Goal: Task Accomplishment & Management: Complete application form

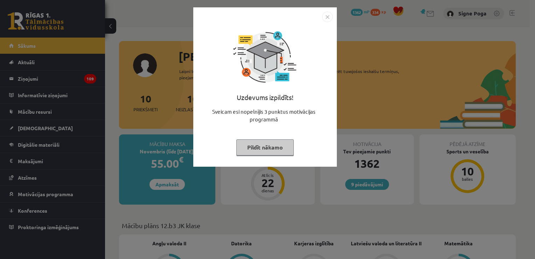
click at [327, 15] on img "Close" at bounding box center [327, 17] width 11 height 11
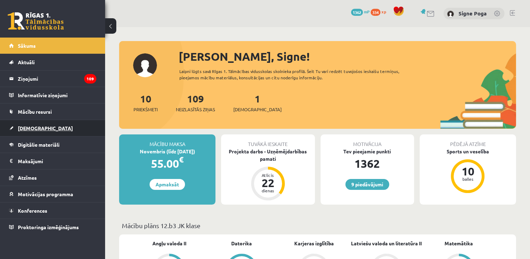
click at [54, 125] on link "[DEMOGRAPHIC_DATA]" at bounding box center [52, 128] width 87 height 16
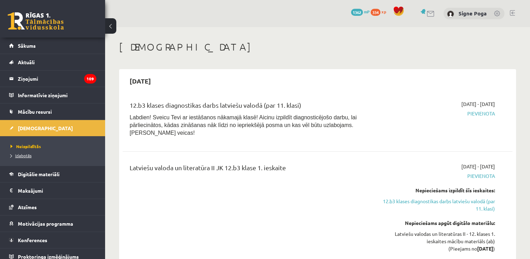
click at [22, 156] on span "Izlabotās" at bounding box center [21, 155] width 21 height 6
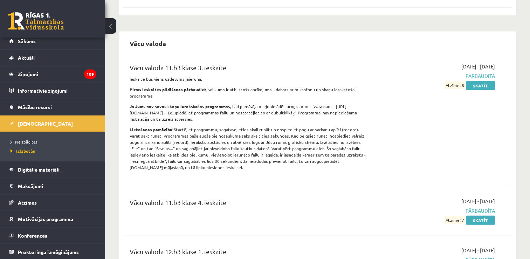
scroll to position [1348, 0]
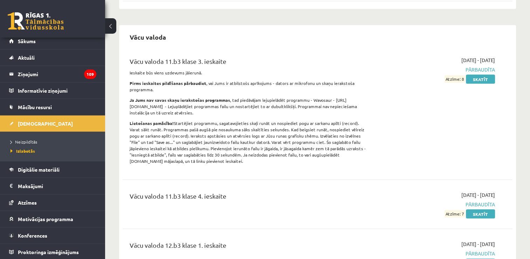
click at [484, 258] on link "Skatīt" at bounding box center [480, 262] width 29 height 9
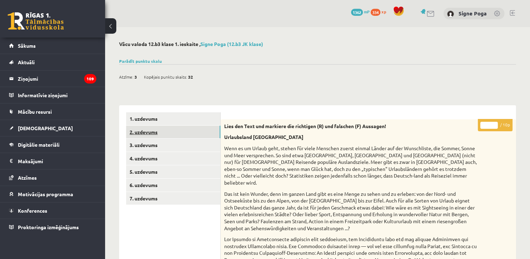
click at [200, 136] on link "2. uzdevums" at bounding box center [173, 131] width 94 height 13
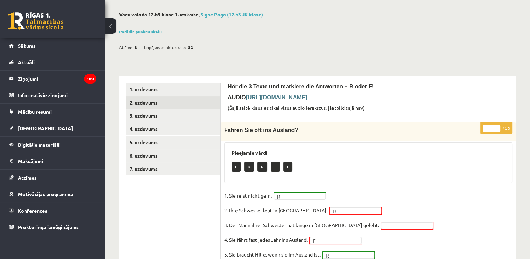
scroll to position [28, 0]
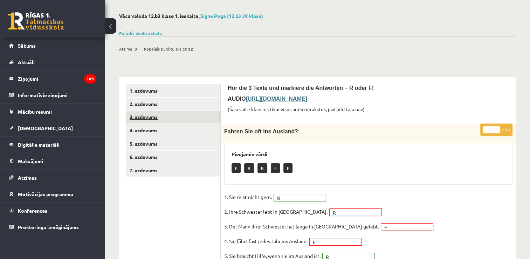
click at [206, 111] on link "3. uzdevums" at bounding box center [173, 116] width 94 height 13
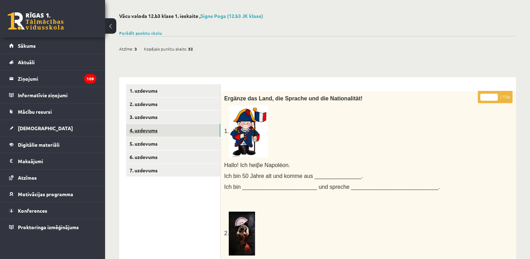
click at [180, 131] on link "4. uzdevums" at bounding box center [173, 130] width 94 height 13
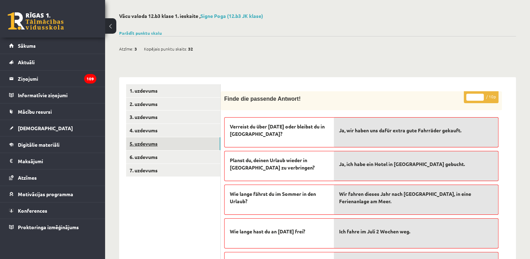
click at [176, 141] on link "5. uzdevums" at bounding box center [173, 143] width 94 height 13
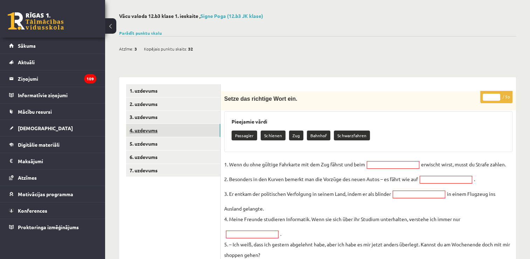
click at [174, 132] on link "4. uzdevums" at bounding box center [173, 130] width 94 height 13
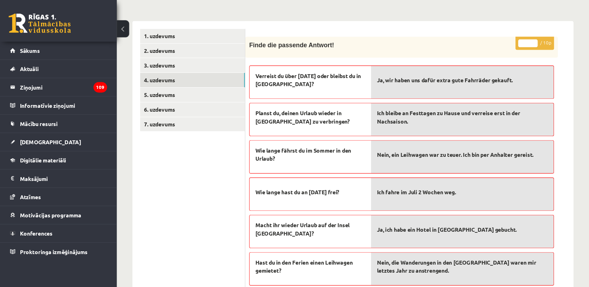
scroll to position [86, 0]
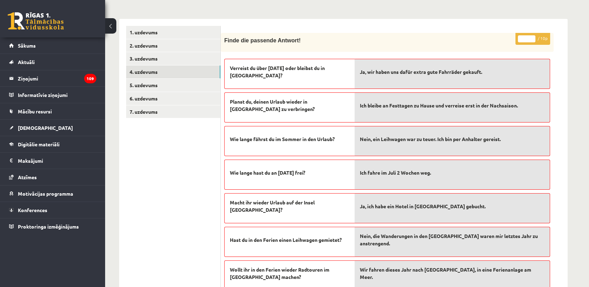
drag, startPoint x: 512, startPoint y: 0, endPoint x: 418, endPoint y: 27, distance: 97.3
click at [418, 27] on form "* / 10p Finde die passende Antwort! Verreist du über Weihnachten oder bleibst d…" at bounding box center [394, 251] width 333 height 450
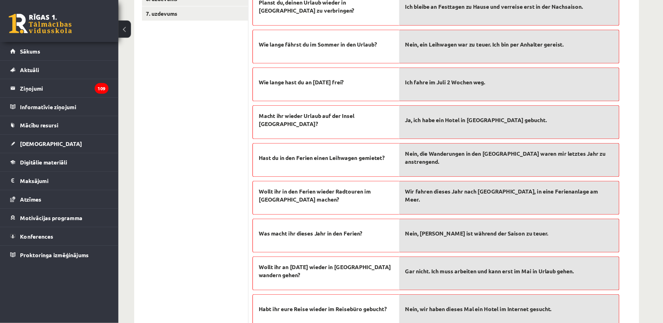
scroll to position [188, 0]
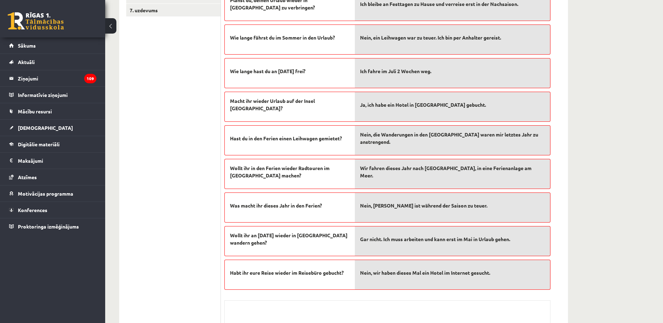
drag, startPoint x: 569, startPoint y: 1, endPoint x: 164, endPoint y: 141, distance: 428.7
click at [164, 141] on ul "1. uzdevums 2. uzdevums 3. uzdevums 4. uzdevums 5. uzdevums 6. uzdevums 7. uzde…" at bounding box center [173, 149] width 95 height 450
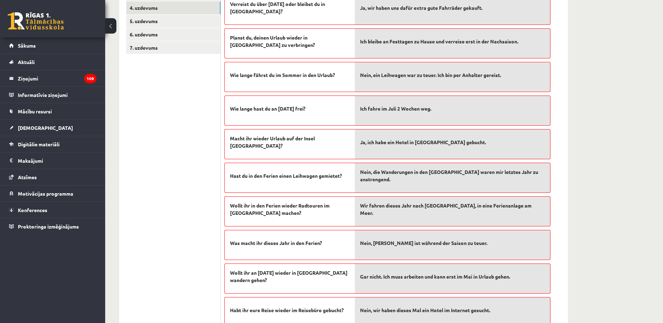
scroll to position [147, 0]
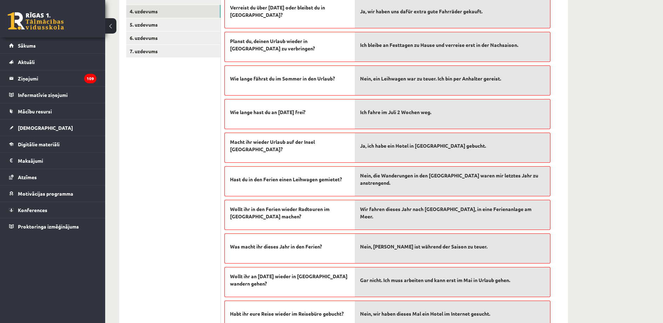
drag, startPoint x: 215, startPoint y: 147, endPoint x: 469, endPoint y: 199, distance: 259.0
click at [469, 199] on div "**********" at bounding box center [343, 190] width 448 height 464
click at [530, 157] on div "**********" at bounding box center [383, 158] width 557 height 556
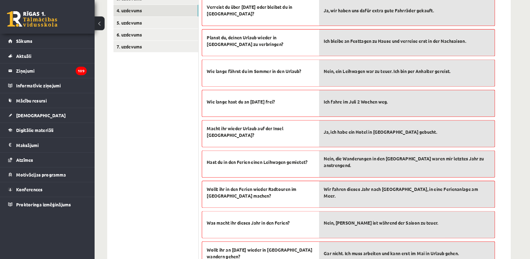
scroll to position [146, 0]
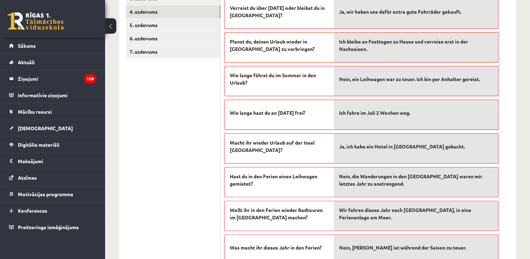
drag, startPoint x: 649, startPoint y: 0, endPoint x: 207, endPoint y: 110, distance: 455.7
click at [207, 110] on ul "1. uzdevums 2. uzdevums 3. uzdevums 4. uzdevums 5. uzdevums 6. uzdevums 7. uzde…" at bounding box center [173, 191] width 95 height 450
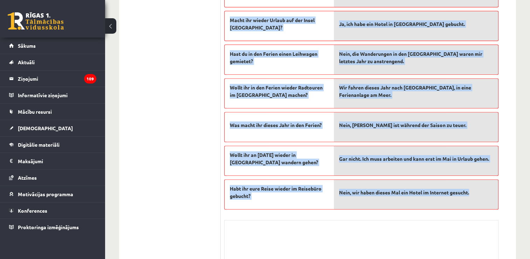
scroll to position [323, 0]
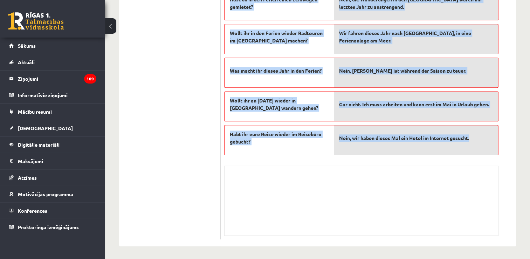
drag, startPoint x: 223, startPoint y: 55, endPoint x: 488, endPoint y: 160, distance: 285.8
click at [488, 160] on div "* / 10p Finde die passende Antwort! Verreist du über Weihnachten oder bleibst d…" at bounding box center [361, 17] width 281 height 443
copy div "Finde die passende Antwort! Verreist du über Weihnachten oder bleibst du in Mün…"
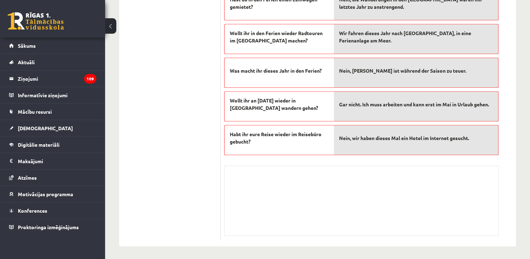
click at [203, 89] on ul "1. uzdevums 2. uzdevums 3. uzdevums 4. uzdevums 5. uzdevums 6. uzdevums 7. uzde…" at bounding box center [173, 14] width 95 height 450
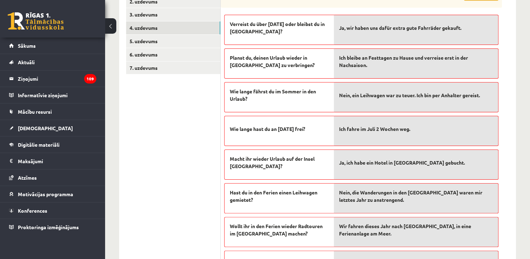
scroll to position [120, 0]
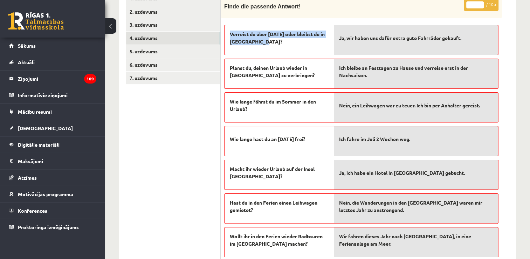
drag, startPoint x: 230, startPoint y: 33, endPoint x: 283, endPoint y: 42, distance: 54.1
click at [283, 42] on span "Verreist du über Weihnachten oder bleibst du in München?" at bounding box center [279, 37] width 99 height 15
copy span "Verreist du über Weihnachten oder bleibst du in München?"
click at [212, 121] on ul "1. uzdevums 2. uzdevums 3. uzdevums 4. uzdevums 5. uzdevums 6. uzdevums 7. uzde…" at bounding box center [173, 217] width 95 height 450
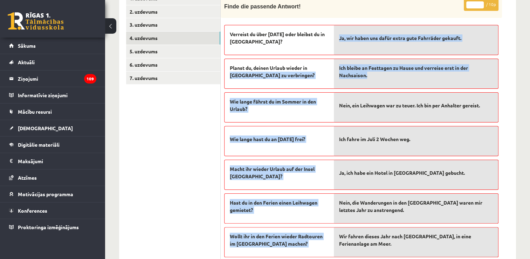
drag, startPoint x: 332, startPoint y: 67, endPoint x: 374, endPoint y: 78, distance: 43.4
click at [374, 78] on fieldset "Verreist du über Weihnachten oder bleibst du in München? Planst du, deinen Urla…" at bounding box center [361, 189] width 274 height 336
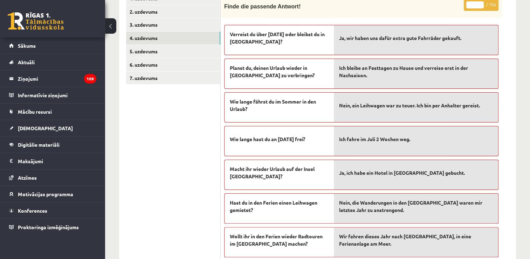
click at [506, 81] on form "* / 10p Finde die passende Antwort! Verreist du über Weihnachten oder bleibst d…" at bounding box center [368, 217] width 281 height 450
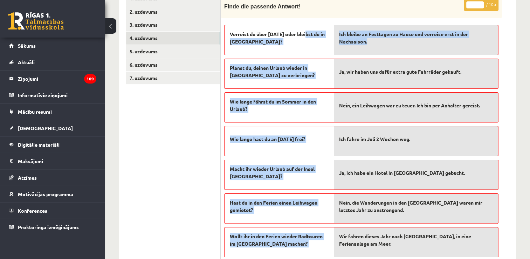
drag, startPoint x: 330, startPoint y: 31, endPoint x: 378, endPoint y: 45, distance: 50.4
click at [378, 45] on fieldset "Verreist du über Weihnachten oder bleibst du in München? Planst du, deinen Urla…" at bounding box center [361, 189] width 274 height 336
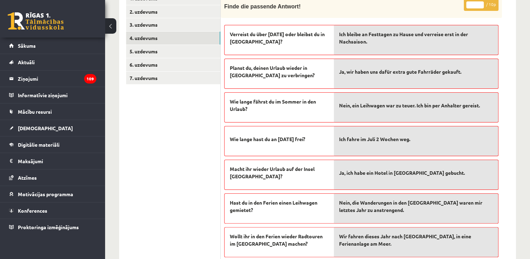
drag, startPoint x: 378, startPoint y: 45, endPoint x: 352, endPoint y: 20, distance: 36.2
click at [352, 20] on div "* / 10p Finde die passende Antwort! Verreist du über Weihnachten oder bleibst d…" at bounding box center [361, 220] width 281 height 443
drag, startPoint x: 230, startPoint y: 67, endPoint x: 296, endPoint y: 77, distance: 66.7
click at [296, 77] on span "Planst du, deinen Urlaub wieder in Frankreich zu verbringen?" at bounding box center [279, 71] width 99 height 15
copy span "Planst du, deinen Urlaub wieder in Frankreich zu verbringen?"
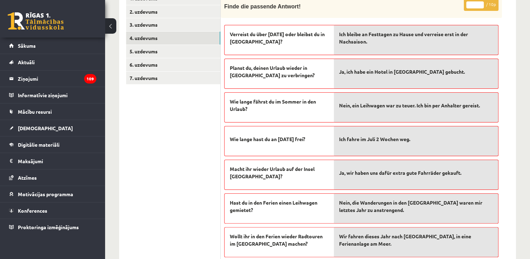
click at [184, 165] on ul "1. uzdevums 2. uzdevums 3. uzdevums 4. uzdevums 5. uzdevums 6. uzdevums 7. uzde…" at bounding box center [173, 217] width 95 height 450
click at [160, 127] on ul "1. uzdevums 2. uzdevums 3. uzdevums 4. uzdevums 5. uzdevums 6. uzdevums 7. uzde…" at bounding box center [173, 217] width 95 height 450
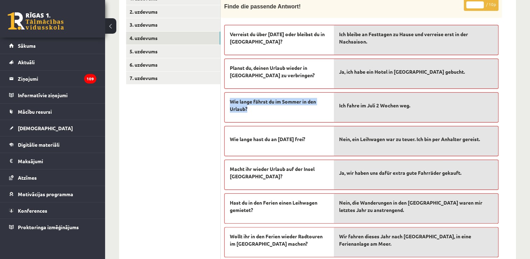
drag, startPoint x: 229, startPoint y: 99, endPoint x: 252, endPoint y: 109, distance: 25.3
click at [252, 109] on div "Wie lange fährst du im Sommer in den Urlaub?" at bounding box center [279, 107] width 110 height 30
copy span "Wie lange fährst du im Sommer in den Urlaub?"
click at [192, 133] on ul "1. uzdevums 2. uzdevums 3. uzdevums 4. uzdevums 5. uzdevums 6. uzdevums 7. uzde…" at bounding box center [173, 217] width 95 height 450
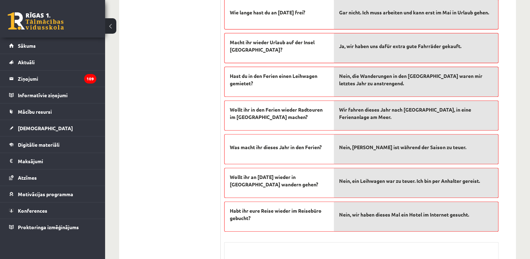
scroll to position [245, 0]
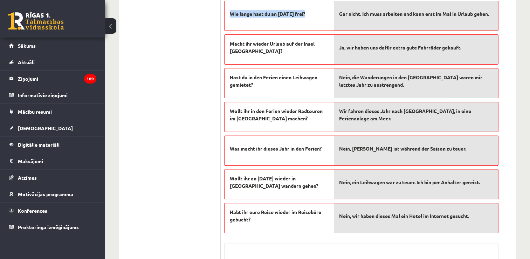
drag, startPoint x: 230, startPoint y: 12, endPoint x: 310, endPoint y: 16, distance: 80.7
click at [310, 16] on p "Wie lange hast du an Ostern frei?" at bounding box center [279, 13] width 99 height 15
copy span "Wie lange hast du an Ostern frei?"
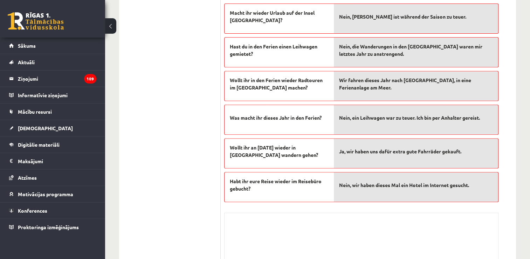
scroll to position [275, 0]
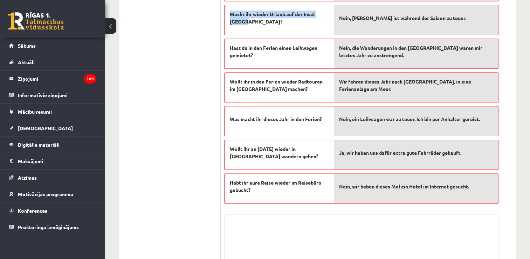
drag, startPoint x: 229, startPoint y: 12, endPoint x: 270, endPoint y: 22, distance: 42.2
click at [270, 22] on div "Macht ihr wieder Urlaub auf der Insel Amrum?" at bounding box center [279, 20] width 110 height 30
copy span "Macht ihr wieder Urlaub auf der Insel Amrum?"
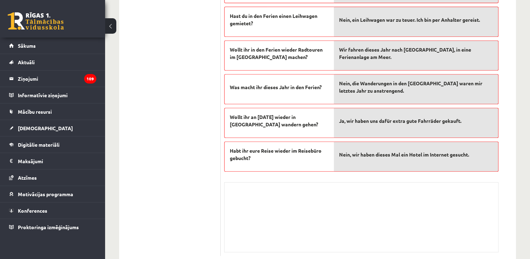
scroll to position [310, 0]
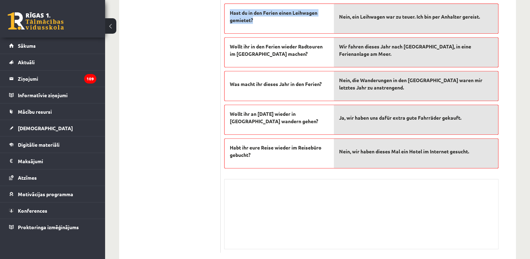
drag, startPoint x: 228, startPoint y: 9, endPoint x: 263, endPoint y: 22, distance: 37.6
click at [263, 22] on div "Hast du in den Ferien einen Leihwagen gemietet?" at bounding box center [279, 19] width 110 height 30
copy span "Hast du in den Ferien einen Leihwagen gemietet?"
click at [192, 69] on ul "1. uzdevums 2. uzdevums 3. uzdevums 4. uzdevums 5. uzdevums 6. uzdevums 7. uzde…" at bounding box center [173, 27] width 95 height 450
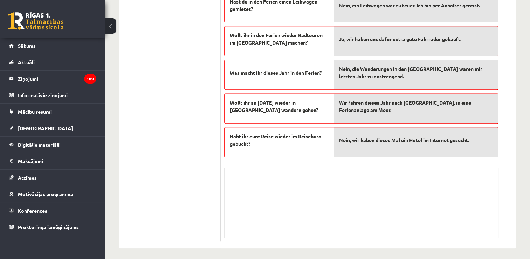
scroll to position [323, 0]
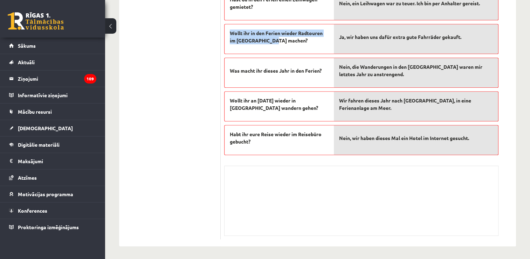
drag, startPoint x: 227, startPoint y: 30, endPoint x: 276, endPoint y: 40, distance: 50.2
click at [276, 40] on div "Wollt ihr in den Ferien wieder Radtouren im Elsass machen?" at bounding box center [279, 39] width 110 height 30
copy span "Wollt ihr in den Ferien wieder Radtouren im Elsass machen?"
click at [171, 48] on ul "1. uzdevums 2. uzdevums 3. uzdevums 4. uzdevums 5. uzdevums 6. uzdevums 7. uzde…" at bounding box center [173, 14] width 95 height 450
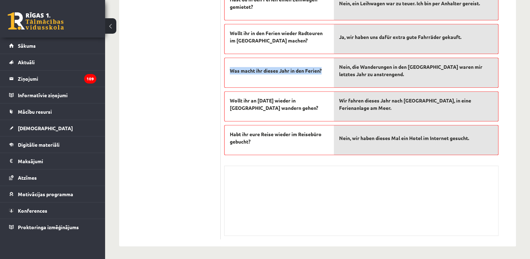
drag, startPoint x: 228, startPoint y: 68, endPoint x: 327, endPoint y: 76, distance: 99.5
click at [327, 76] on div "Was macht ihr dieses Jahr in den Ferien?" at bounding box center [279, 72] width 110 height 30
copy span "Was macht ihr dieses Jahr in den Ferien?"
click at [174, 99] on ul "1. uzdevums 2. uzdevums 3. uzdevums 4. uzdevums 5. uzdevums 6. uzdevums 7. uzde…" at bounding box center [173, 14] width 95 height 450
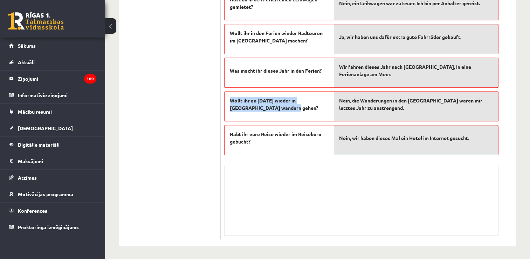
drag, startPoint x: 228, startPoint y: 100, endPoint x: 282, endPoint y: 108, distance: 54.6
click at [282, 108] on div "Wollt ihr an Ostern wieder in Österreich wandern gehen?" at bounding box center [279, 106] width 110 height 30
copy span "Wollt ihr an Ostern wieder in Österreich wandern gehen?"
click at [217, 142] on ul "1. uzdevums 2. uzdevums 3. uzdevums 4. uzdevums 5. uzdevums 6. uzdevums 7. uzde…" at bounding box center [173, 14] width 95 height 450
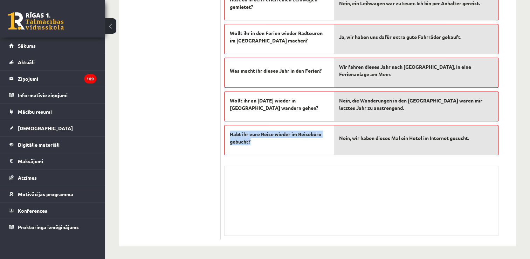
drag, startPoint x: 227, startPoint y: 129, endPoint x: 254, endPoint y: 141, distance: 29.5
click at [254, 141] on div "Habt ihr eure Reise wieder im Reisebüro gebucht?" at bounding box center [279, 140] width 110 height 30
click at [161, 92] on ul "1. uzdevums 2. uzdevums 3. uzdevums 4. uzdevums 5. uzdevums 6. uzdevums 7. uzde…" at bounding box center [173, 14] width 95 height 450
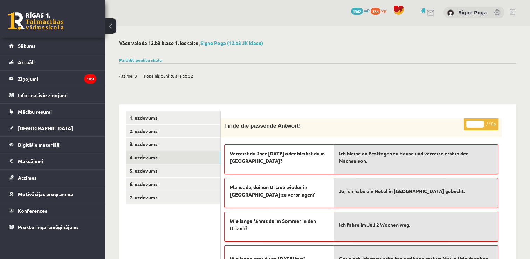
scroll to position [0, 0]
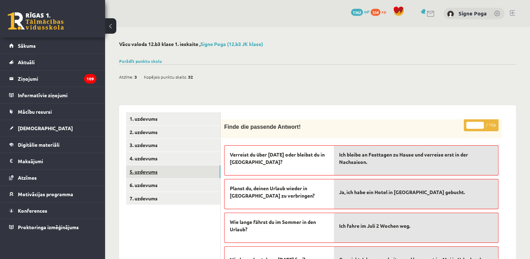
click at [147, 167] on link "5. uzdevums" at bounding box center [173, 171] width 94 height 13
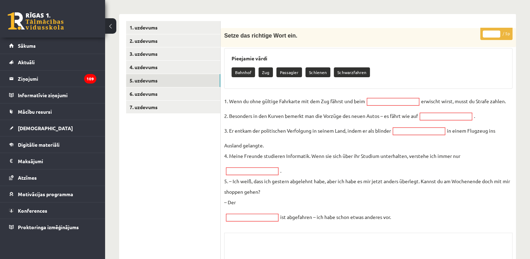
scroll to position [92, 0]
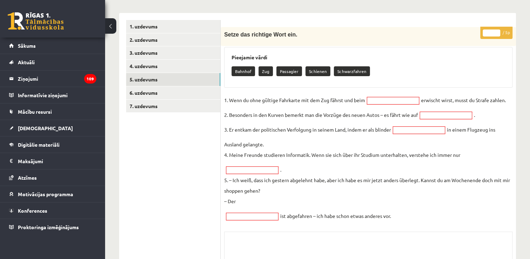
drag, startPoint x: 224, startPoint y: 34, endPoint x: 398, endPoint y: 218, distance: 253.3
click at [398, 218] on div "* / 5p Setze das richtige Wort ein. Pieejamie vārdi Bahnhof Zug Passagier Schie…" at bounding box center [368, 166] width 295 height 278
click at [344, 72] on p "Schwarzfahren" at bounding box center [352, 71] width 36 height 10
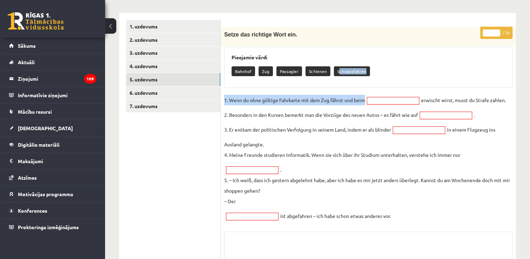
drag, startPoint x: 337, startPoint y: 69, endPoint x: 386, endPoint y: 92, distance: 54.3
click at [386, 92] on div "* / 5p Setze das richtige Wort ein. Pieejamie vārdi Bahnhof Zug Passagier Schie…" at bounding box center [368, 166] width 295 height 278
drag, startPoint x: 386, startPoint y: 92, endPoint x: 382, endPoint y: 99, distance: 8.7
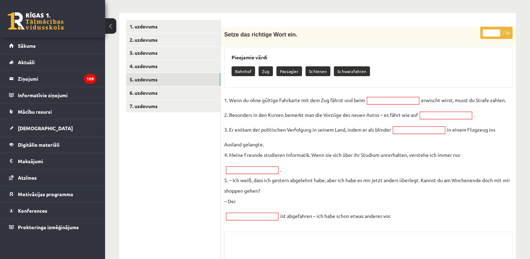
click at [367, 93] on div "* / 5p Setze das richtige Wort ein. Pieejamie vārdi Bahnhof Zug Passagier Schie…" at bounding box center [368, 166] width 295 height 278
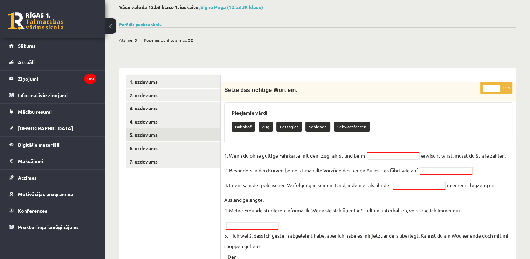
scroll to position [34, 0]
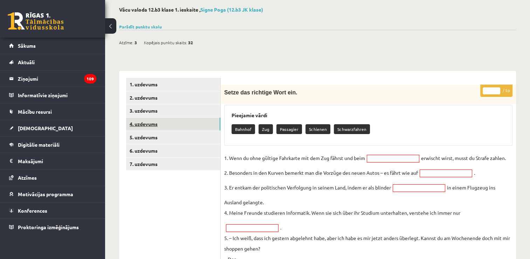
click at [186, 125] on link "4. uzdevums" at bounding box center [173, 123] width 94 height 13
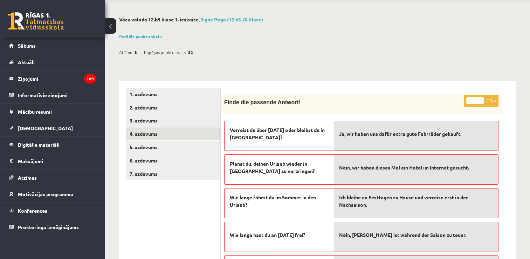
scroll to position [0, 0]
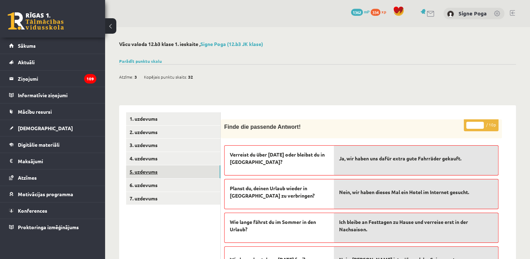
click at [192, 170] on link "5. uzdevums" at bounding box center [173, 171] width 94 height 13
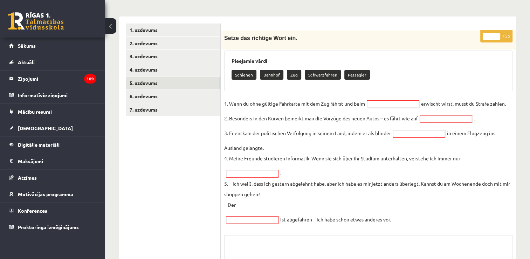
scroll to position [87, 0]
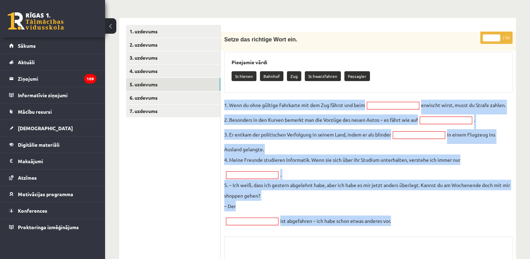
drag, startPoint x: 224, startPoint y: 105, endPoint x: 406, endPoint y: 225, distance: 218.5
click at [406, 225] on div "* / 5p Setze das richtige Wort ein. Pieejamie vārdi Schienen Bahnhof Zug Schwar…" at bounding box center [368, 171] width 295 height 278
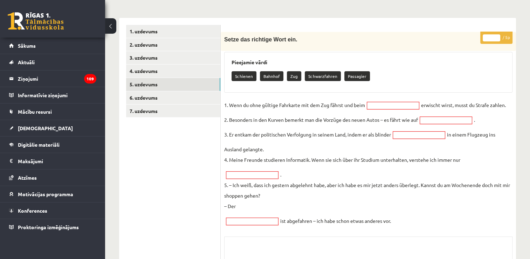
drag, startPoint x: 306, startPoint y: 76, endPoint x: 335, endPoint y: 72, distance: 29.0
click at [335, 72] on p "Schwarzfahren" at bounding box center [323, 76] width 36 height 10
drag, startPoint x: 234, startPoint y: 75, endPoint x: 252, endPoint y: 75, distance: 18.6
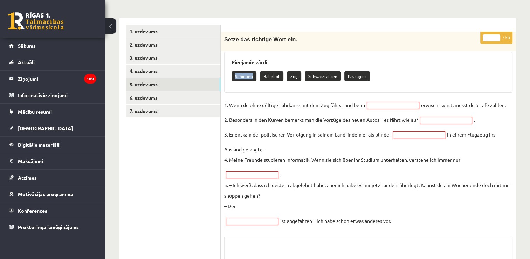
click at [252, 75] on p "Schienen" at bounding box center [244, 76] width 25 height 10
click at [324, 146] on fieldset "1. Wenn du ohne gültige Fahrkarte mit dem Zug fährst und beim erwischt wirst, m…" at bounding box center [368, 163] width 288 height 126
drag, startPoint x: 343, startPoint y: 73, endPoint x: 365, endPoint y: 74, distance: 22.1
click at [365, 74] on p "Passagier" at bounding box center [357, 76] width 26 height 10
click at [329, 141] on fieldset "1. Wenn du ohne gültige Fahrkarte mit dem Zug fährst und beim erwischt wirst, m…" at bounding box center [368, 163] width 288 height 126
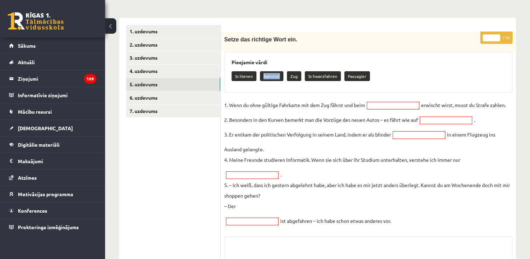
drag, startPoint x: 261, startPoint y: 74, endPoint x: 279, endPoint y: 76, distance: 17.6
click at [279, 76] on p "Bahnhof" at bounding box center [271, 76] width 23 height 10
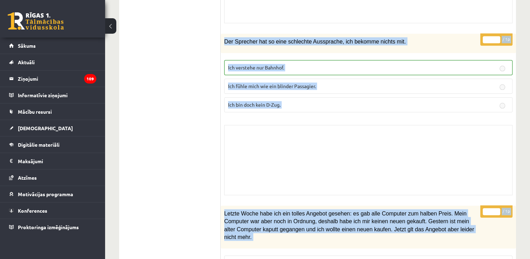
scroll to position [873, 0]
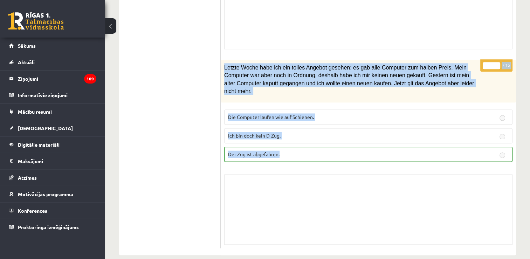
drag, startPoint x: 222, startPoint y: 79, endPoint x: 352, endPoint y: 206, distance: 181.1
click at [222, 125] on div "* / 1p Letzte Woche habe ich ein tolles Angebot gesehen: es gab alle Computer z…" at bounding box center [368, 154] width 295 height 188
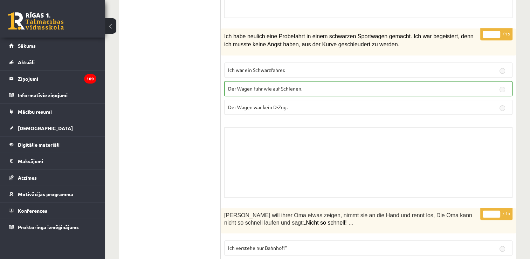
scroll to position [349, 0]
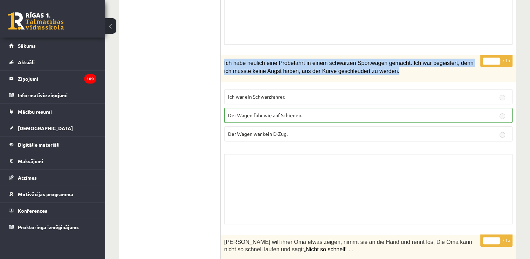
drag, startPoint x: 224, startPoint y: 59, endPoint x: 365, endPoint y: 79, distance: 142.6
click at [365, 79] on div "Ich habe neulich eine Probefahrt in einem schwarzen Sportwagen gemacht. Ich war…" at bounding box center [368, 68] width 295 height 27
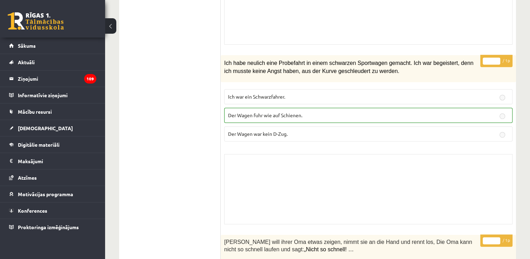
click at [252, 135] on span "Der Wagen war kein D-Zug." at bounding box center [258, 133] width 60 height 6
click at [227, 110] on label "Der Wagen fuhr wie auf Schienen." at bounding box center [368, 115] width 288 height 15
drag, startPoint x: 227, startPoint y: 116, endPoint x: 308, endPoint y: 116, distance: 80.9
click at [308, 116] on label "Der Wagen fuhr wie auf Schienen." at bounding box center [368, 115] width 288 height 15
drag, startPoint x: 205, startPoint y: 183, endPoint x: 536, endPoint y: 162, distance: 332.5
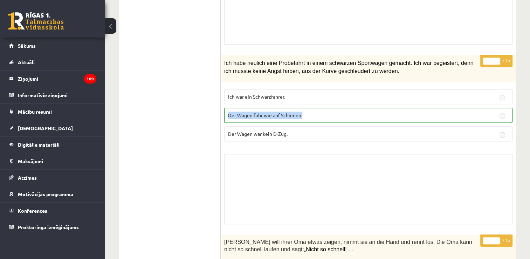
drag, startPoint x: 536, startPoint y: 162, endPoint x: 494, endPoint y: 166, distance: 43.0
click at [494, 166] on div "Skolotāja pielikums" at bounding box center [368, 189] width 288 height 70
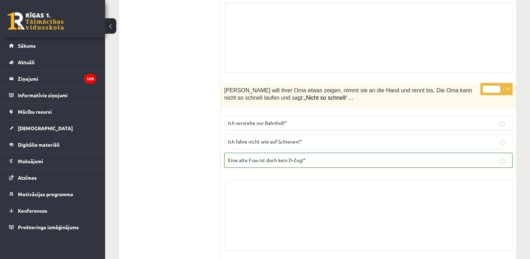
scroll to position [507, 0]
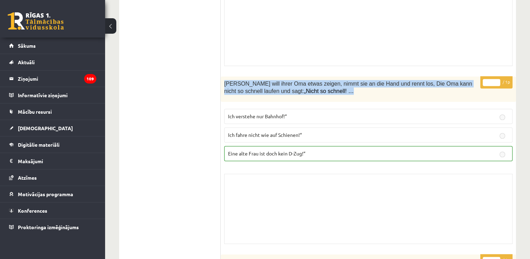
drag, startPoint x: 222, startPoint y: 81, endPoint x: 303, endPoint y: 91, distance: 82.0
click at [303, 91] on div "Anna will ihrer Oma etwas zeigen, nimmt sie an die Hand und rennt los, Die Oma …" at bounding box center [368, 88] width 295 height 25
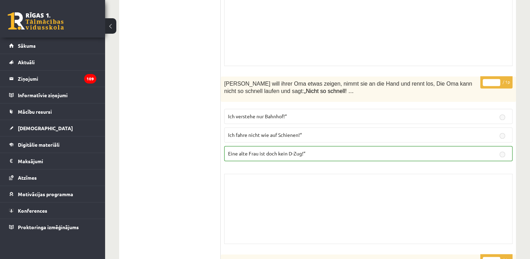
click at [197, 164] on ul "1. uzdevums 2. uzdevums 3. uzdevums 4. uzdevums 5. uzdevums 6. uzdevums 7. uzde…" at bounding box center [173, 109] width 95 height 1009
drag, startPoint x: 226, startPoint y: 151, endPoint x: 319, endPoint y: 147, distance: 92.9
click at [319, 147] on label "Eine alte Frau ist doch kein D-Zug!“" at bounding box center [368, 153] width 288 height 15
click at [339, 200] on div "Skolotāja pielikums" at bounding box center [368, 208] width 288 height 70
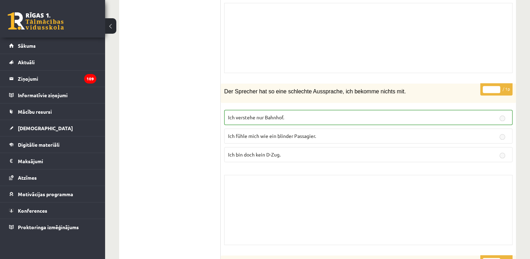
scroll to position [681, 0]
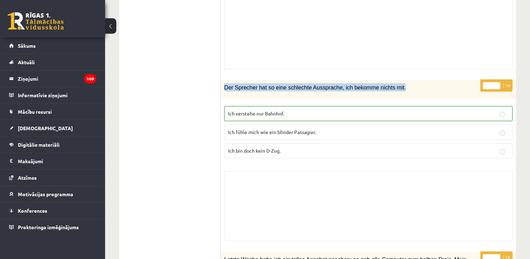
drag, startPoint x: 222, startPoint y: 83, endPoint x: 390, endPoint y: 84, distance: 168.5
click at [390, 84] on div "Der Sprecher hat so eine schlechte Aussprache, ich bekomme nichts mit." at bounding box center [368, 89] width 295 height 19
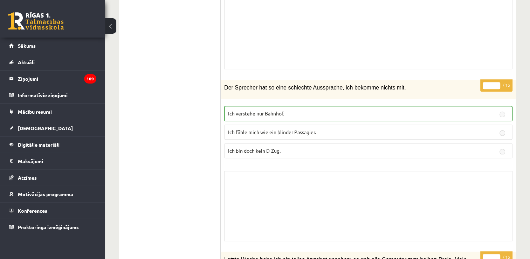
drag, startPoint x: 227, startPoint y: 110, endPoint x: 298, endPoint y: 109, distance: 71.1
click at [298, 109] on label "Ich verstehe nur Bahnhof." at bounding box center [368, 113] width 288 height 15
click at [382, 192] on div "Skolotāja pielikums" at bounding box center [368, 206] width 288 height 70
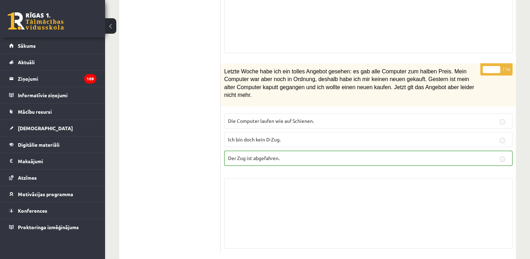
scroll to position [873, 0]
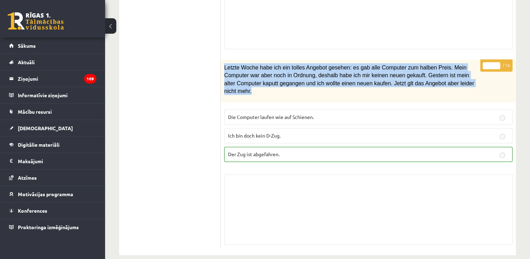
drag, startPoint x: 222, startPoint y: 64, endPoint x: 438, endPoint y: 88, distance: 217.8
click at [438, 88] on div "Letzte Woche habe ich ein tolles Angebot gesehen: es gab alle Computer zum halb…" at bounding box center [368, 81] width 295 height 43
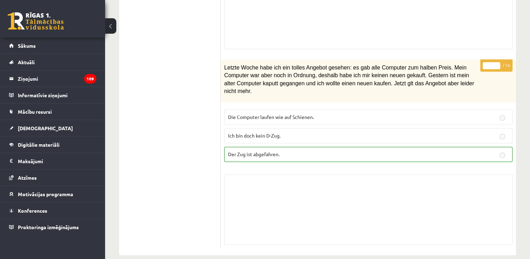
click at [274, 188] on div "Skolotāja pielikums" at bounding box center [368, 209] width 288 height 70
drag, startPoint x: 228, startPoint y: 145, endPoint x: 287, endPoint y: 144, distance: 59.2
click at [287, 150] on p "Der Zug ist abgefahren." at bounding box center [368, 153] width 281 height 7
drag, startPoint x: 167, startPoint y: 162, endPoint x: 239, endPoint y: 169, distance: 71.4
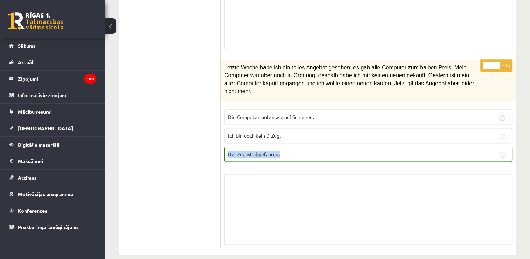
click at [239, 174] on div "Skolotāja pielikums" at bounding box center [368, 209] width 288 height 70
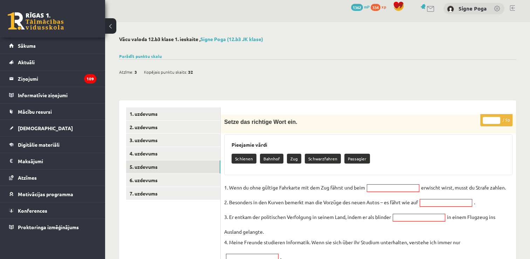
scroll to position [0, 0]
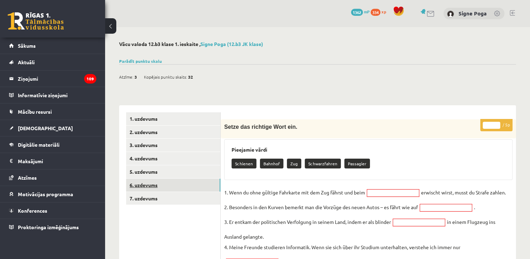
click at [160, 183] on link "6. uzdevums" at bounding box center [173, 184] width 94 height 13
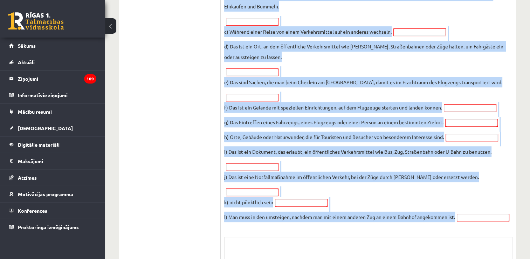
scroll to position [327, 0]
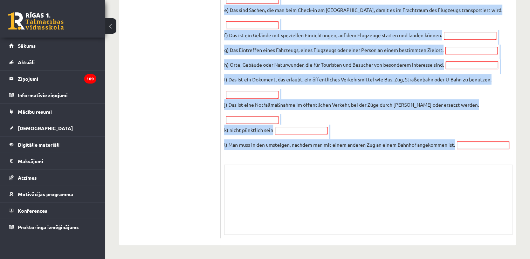
drag, startPoint x: 222, startPoint y: 48, endPoint x: 438, endPoint y: 151, distance: 238.5
click at [438, 151] on div "* / 12p Finden Sie für jede Erklärung den richtigen Begriff! Pieejamie vārdi di…" at bounding box center [368, 15] width 295 height 445
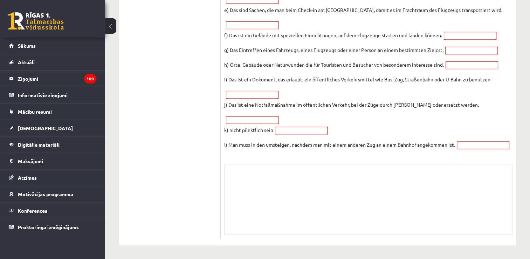
click at [206, 121] on ul "1. uzdevums 2. uzdevums 3. uzdevums 4. uzdevums 5. uzdevums 6. uzdevums 7. uzde…" at bounding box center [173, 12] width 95 height 452
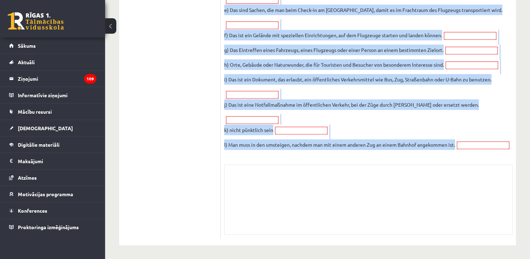
drag, startPoint x: 222, startPoint y: 66, endPoint x: 351, endPoint y: 152, distance: 155.8
click at [351, 152] on div "* / 12p Finden Sie für jede Erklärung den richtigen Begriff! Pieejamie vārdi di…" at bounding box center [368, 15] width 295 height 445
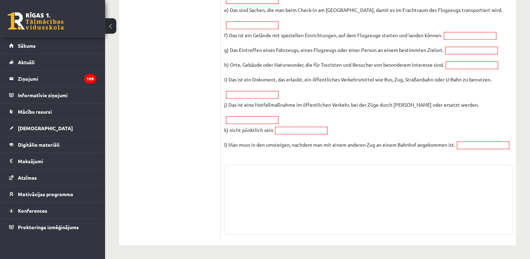
click at [172, 148] on ul "1. uzdevums 2. uzdevums 3. uzdevums 4. uzdevums 5. uzdevums 6. uzdevums 7. uzde…" at bounding box center [173, 12] width 95 height 452
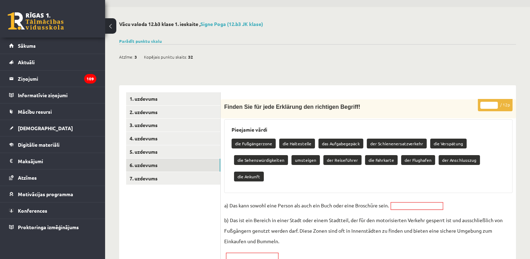
scroll to position [18, 0]
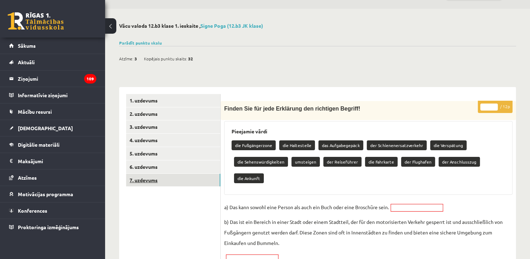
click at [163, 179] on link "7. uzdevums" at bounding box center [173, 179] width 94 height 13
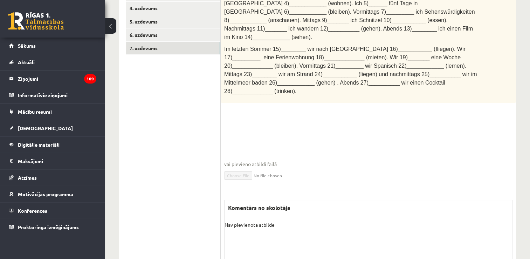
scroll to position [148, 0]
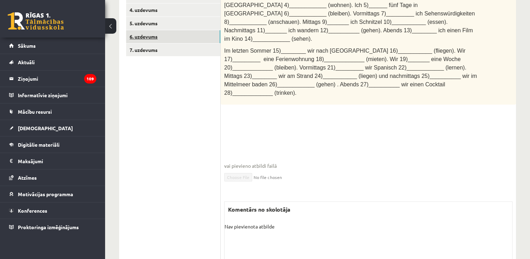
click at [196, 39] on link "6. uzdevums" at bounding box center [173, 36] width 94 height 13
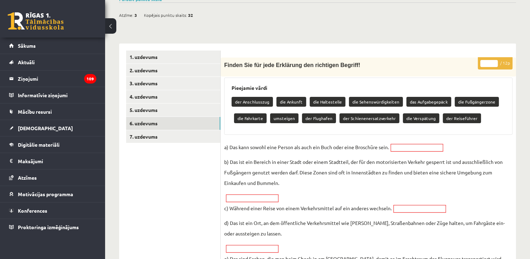
scroll to position [60, 0]
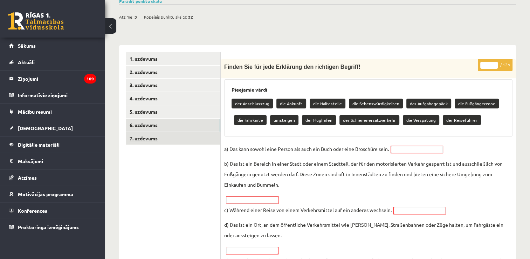
click at [208, 139] on link "7. uzdevums" at bounding box center [173, 138] width 94 height 13
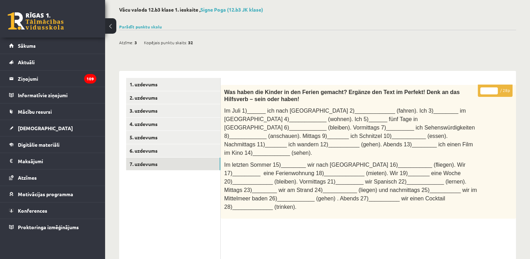
scroll to position [35, 0]
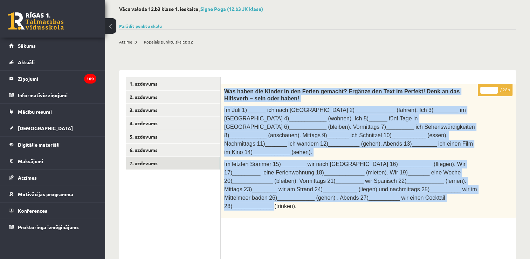
drag, startPoint x: 223, startPoint y: 91, endPoint x: 400, endPoint y: 193, distance: 204.5
click at [400, 193] on div "Was haben die Kinder in den Ferien gemacht? Ergänze den Text im Perfekt! Denk a…" at bounding box center [368, 150] width 295 height 133
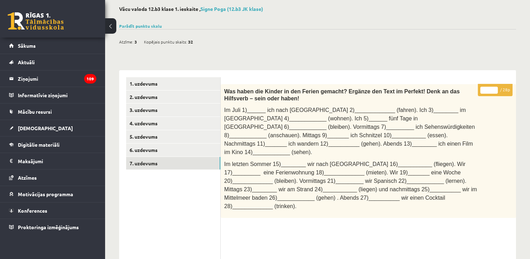
click at [196, 218] on ul "1. uzdevums 2. uzdevums 3. uzdevums 4. uzdevums 5. uzdevums 6. uzdevums 7. uzde…" at bounding box center [173, 232] width 95 height 311
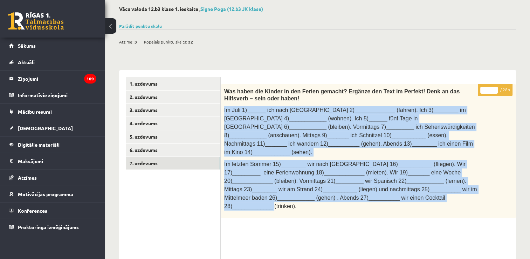
drag, startPoint x: 223, startPoint y: 111, endPoint x: 392, endPoint y: 190, distance: 186.7
click at [392, 190] on div "Was haben die Kinder in den Ferien gemacht? Ergänze den Text im Perfekt! Denk a…" at bounding box center [368, 150] width 295 height 133
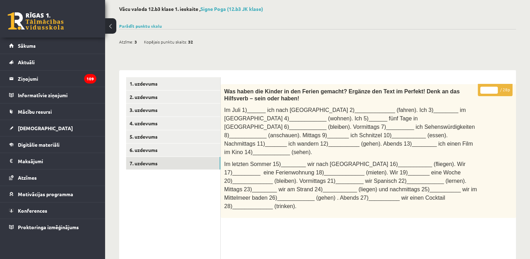
click at [216, 233] on ul "1. uzdevums 2. uzdevums 3. uzdevums 4. uzdevums 5. uzdevums 6. uzdevums 7. uzde…" at bounding box center [173, 232] width 95 height 311
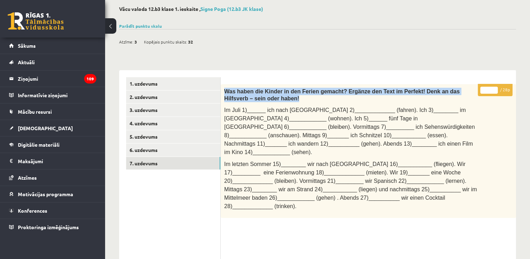
drag, startPoint x: 224, startPoint y: 92, endPoint x: 242, endPoint y: 97, distance: 19.7
click at [242, 97] on div "Was haben die Kinder in den Ferien gemacht? Ergänze den Text im Perfekt! Denk a…" at bounding box center [368, 150] width 295 height 133
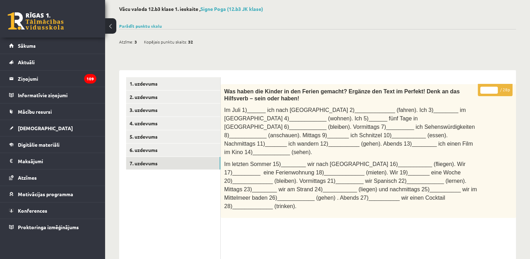
click at [205, 217] on ul "1. uzdevums 2. uzdevums 3. uzdevums 4. uzdevums 5. uzdevums 6. uzdevums 7. uzde…" at bounding box center [173, 232] width 95 height 311
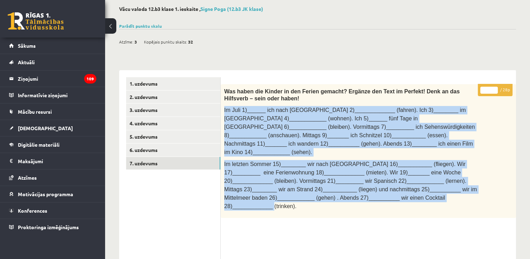
drag, startPoint x: 223, startPoint y: 111, endPoint x: 392, endPoint y: 189, distance: 185.5
click at [392, 189] on div "Was haben die Kinder in den Ferien gemacht? Ergänze den Text im Perfekt! Denk a…" at bounding box center [368, 150] width 295 height 133
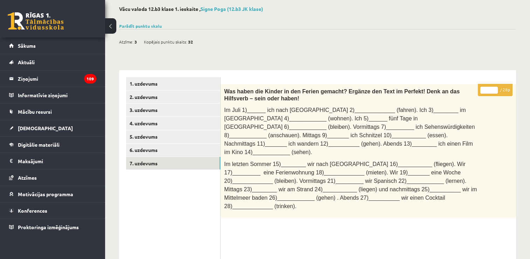
click at [211, 210] on ul "1. uzdevums 2. uzdevums 3. uzdevums 4. uzdevums 5. uzdevums 6. uzdevums 7. uzde…" at bounding box center [173, 232] width 95 height 311
click at [42, 79] on legend "Ziņojumi 109" at bounding box center [57, 78] width 78 height 16
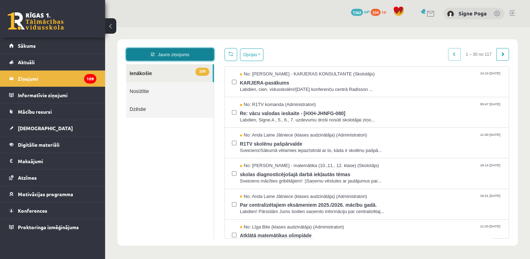
click at [174, 51] on link "Jauns ziņojums" at bounding box center [170, 54] width 88 height 13
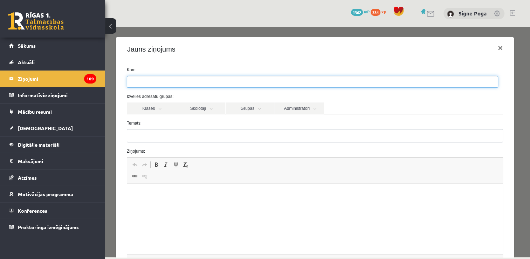
click at [215, 79] on ul at bounding box center [312, 81] width 371 height 11
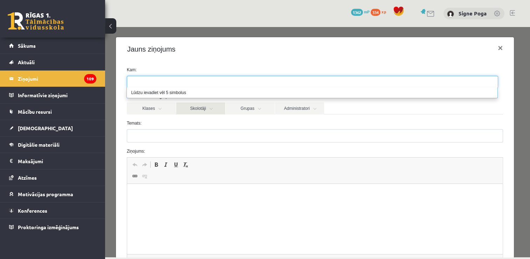
click at [207, 109] on link "Skolotāji" at bounding box center [200, 108] width 49 height 12
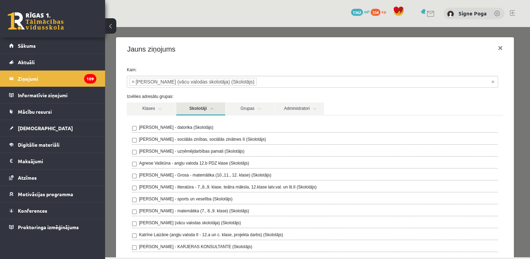
click at [212, 115] on link "Skolotāji" at bounding box center [200, 108] width 49 height 13
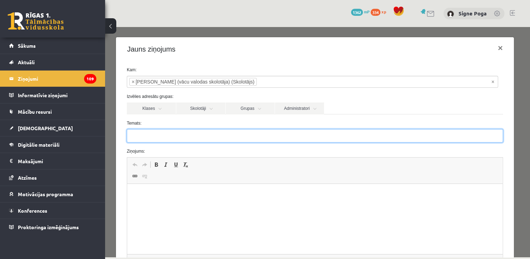
click at [198, 136] on input "Temats:" at bounding box center [315, 135] width 376 height 13
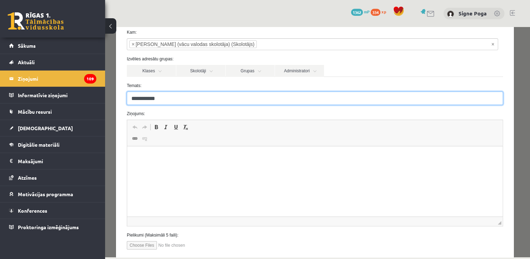
scroll to position [40, 0]
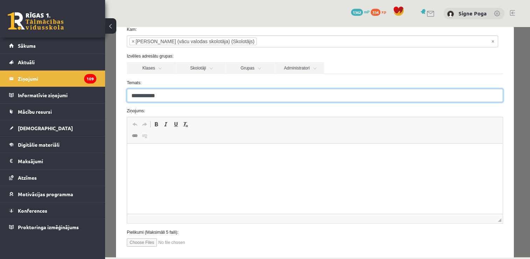
type input "**********"
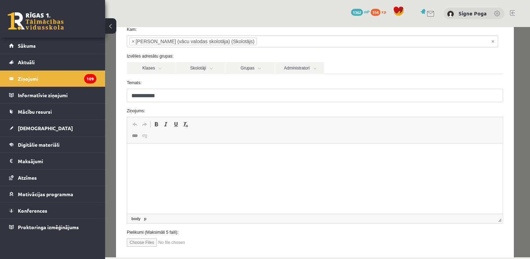
click at [391, 148] on html at bounding box center [315, 153] width 376 height 21
click at [164, 165] on p "**********" at bounding box center [312, 165] width 357 height 7
click at [205, 164] on p "**********" at bounding box center [312, 165] width 357 height 7
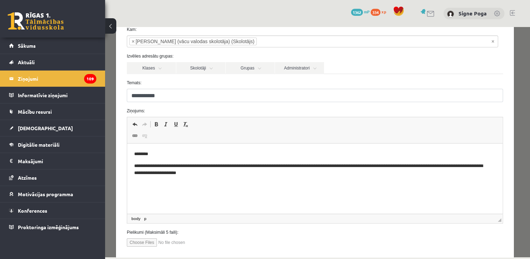
click at [206, 176] on p "**********" at bounding box center [312, 169] width 357 height 15
click at [212, 174] on p "**********" at bounding box center [312, 169] width 357 height 15
click at [150, 185] on p "**********" at bounding box center [312, 184] width 357 height 7
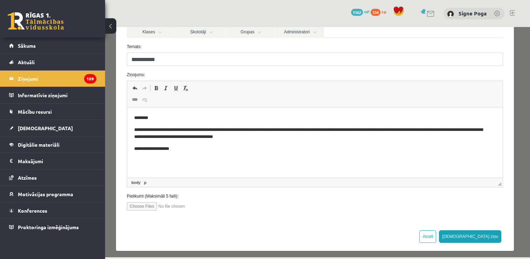
scroll to position [79, 0]
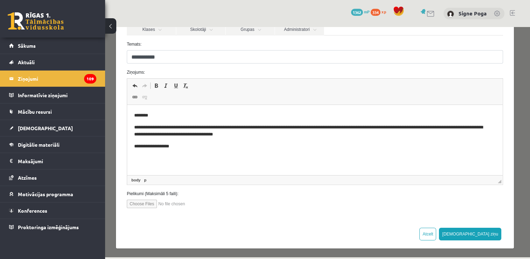
click at [138, 205] on input "file" at bounding box center [167, 203] width 80 height 8
type input "**********"
click at [481, 233] on button "Sūtīt ziņu" at bounding box center [470, 233] width 62 height 13
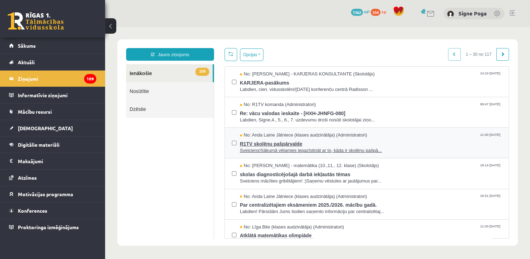
scroll to position [0, 0]
click at [180, 95] on link "Nosūtītie" at bounding box center [170, 91] width 88 height 18
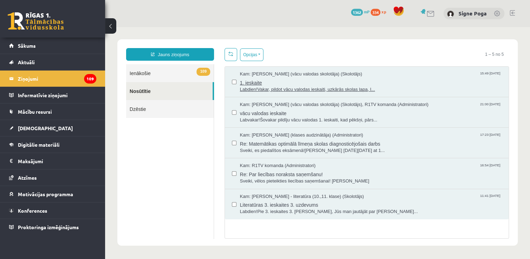
click at [326, 81] on span "1. ieskaite" at bounding box center [371, 81] width 262 height 9
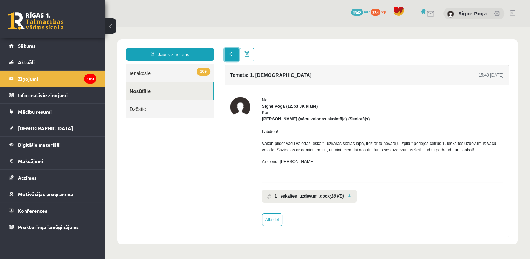
click at [229, 55] on span at bounding box center [231, 54] width 5 height 5
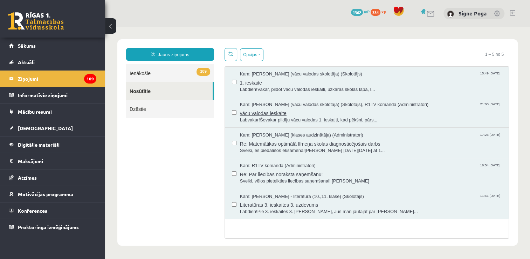
click at [299, 112] on span "vācu valodas ieskaite" at bounding box center [371, 112] width 262 height 9
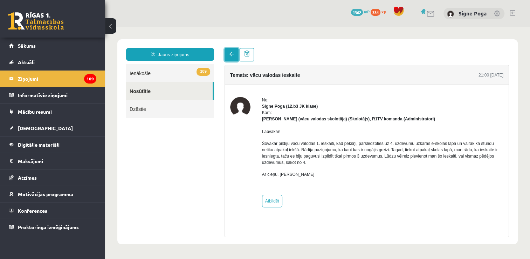
click at [228, 52] on link at bounding box center [232, 54] width 14 height 13
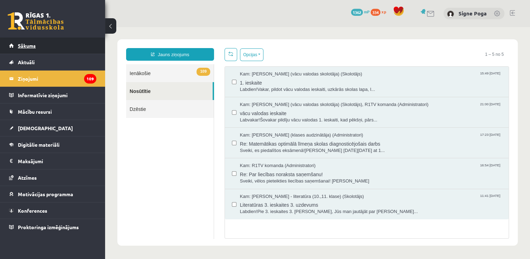
click at [43, 48] on link "Sākums" at bounding box center [52, 45] width 87 height 16
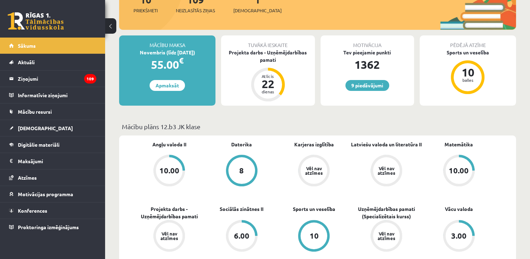
scroll to position [98, 0]
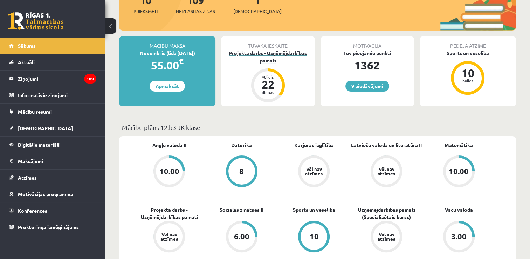
click at [283, 51] on div "Projekta darbs - Uzņēmējdarbības pamati" at bounding box center [268, 56] width 94 height 15
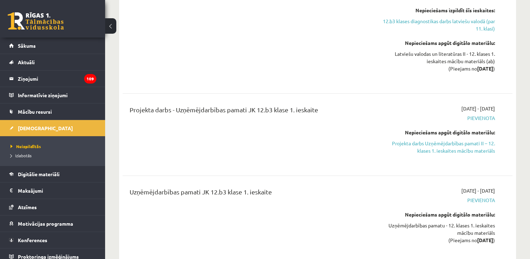
scroll to position [196, 0]
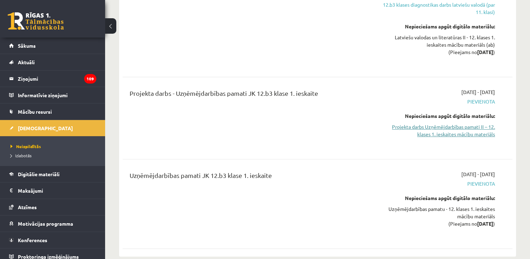
click at [409, 123] on link "Projekta darbs Uzņēmējdarbības pamati II – 12. klases 1. ieskaites mācību mater…" at bounding box center [437, 130] width 115 height 15
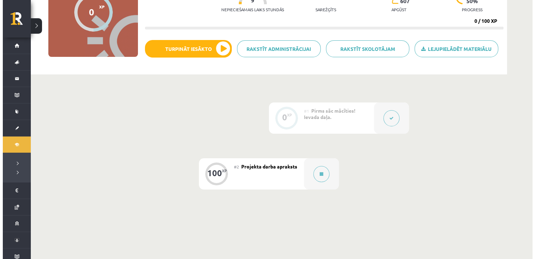
scroll to position [98, 0]
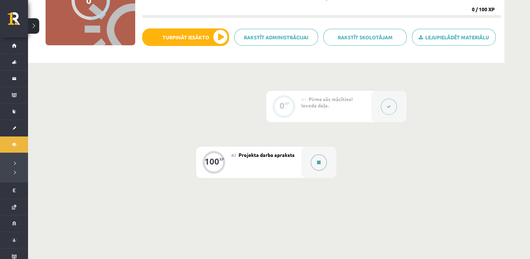
click at [323, 169] on div at bounding box center [318, 161] width 35 height 31
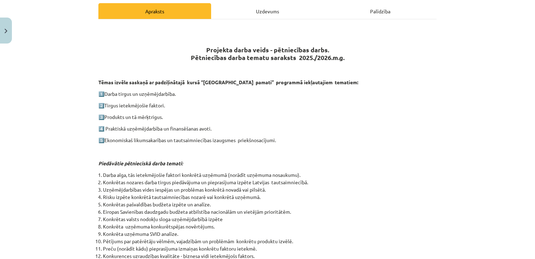
scroll to position [303, 0]
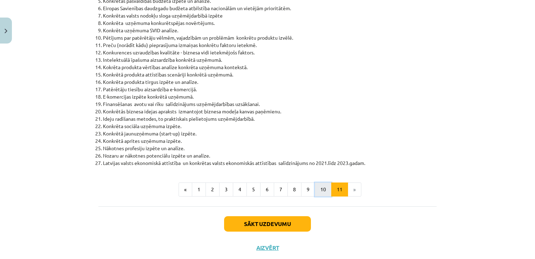
click at [320, 186] on button "10" at bounding box center [323, 189] width 17 height 14
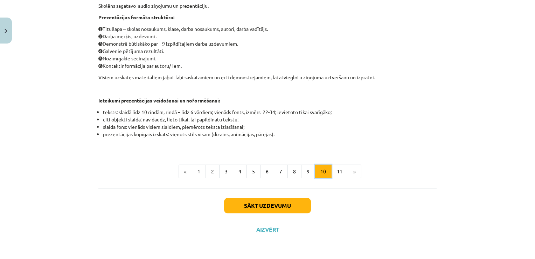
scroll to position [125, 0]
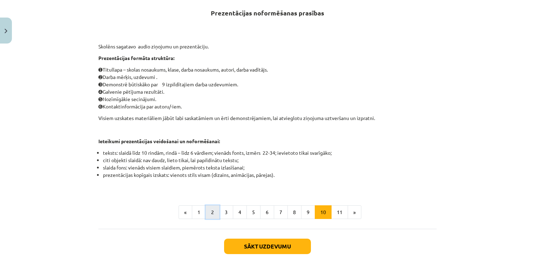
click at [209, 208] on button "2" at bounding box center [213, 212] width 14 height 14
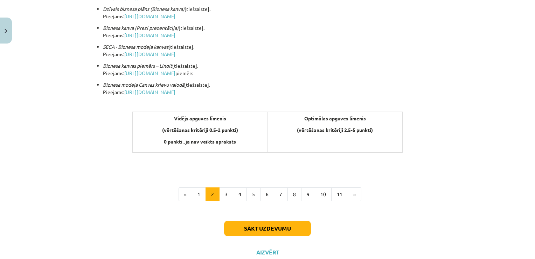
scroll to position [277, 0]
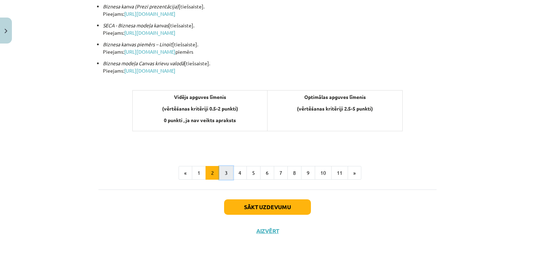
click at [226, 168] on button "3" at bounding box center [226, 173] width 14 height 14
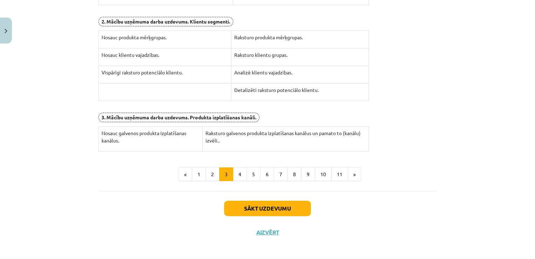
scroll to position [252, 0]
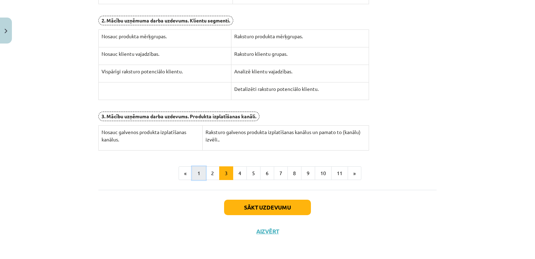
click at [197, 171] on button "1" at bounding box center [199, 173] width 14 height 14
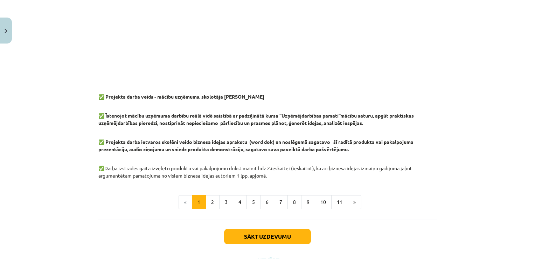
scroll to position [557, 0]
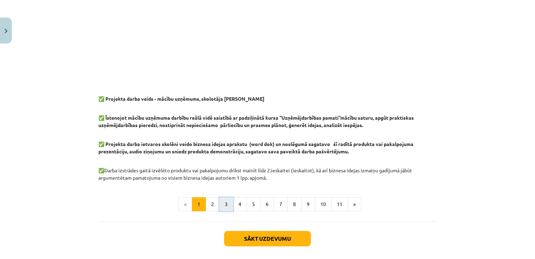
click at [224, 203] on button "3" at bounding box center [226, 204] width 14 height 14
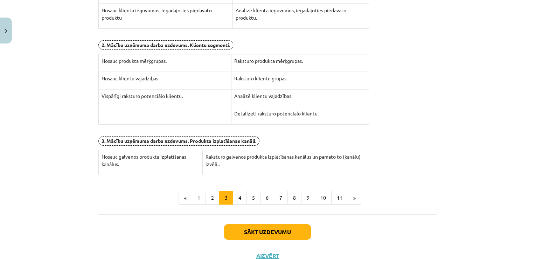
scroll to position [241, 0]
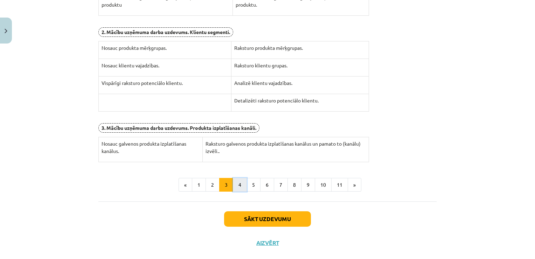
click at [235, 179] on button "4" at bounding box center [240, 185] width 14 height 14
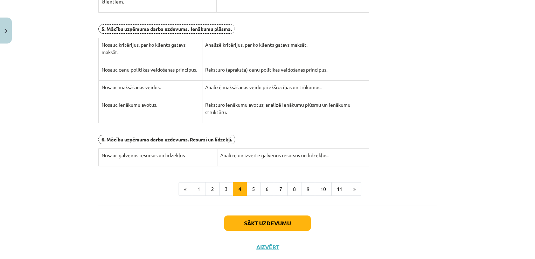
scroll to position [274, 0]
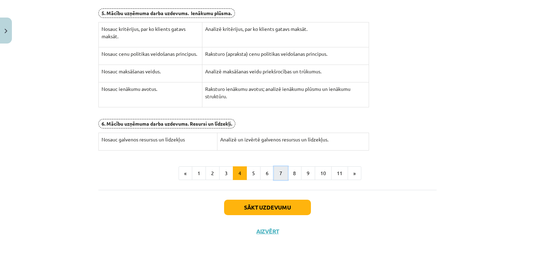
click at [277, 174] on button "7" at bounding box center [281, 173] width 14 height 14
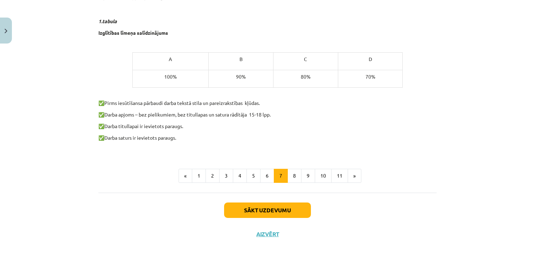
scroll to position [432, 0]
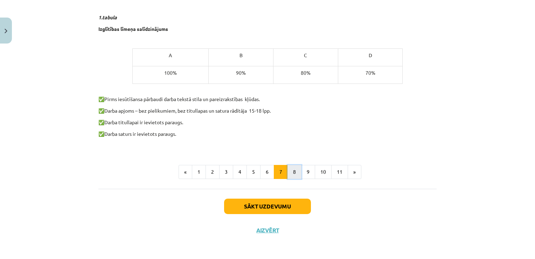
click at [289, 172] on button "8" at bounding box center [295, 172] width 14 height 14
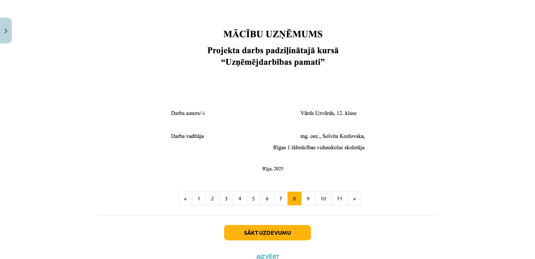
scroll to position [259, 0]
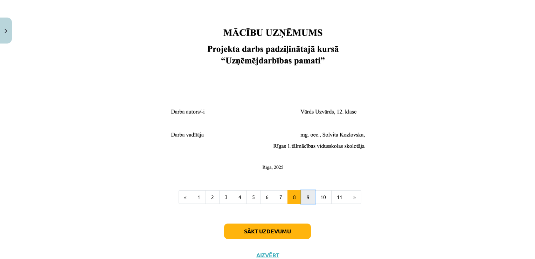
click at [303, 197] on button "9" at bounding box center [308, 197] width 14 height 14
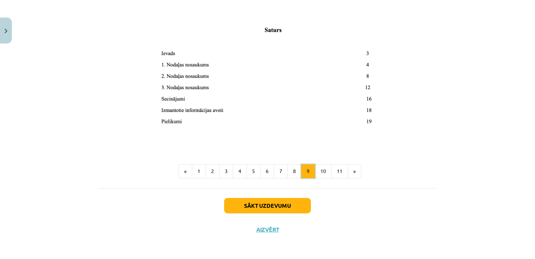
scroll to position [125, 0]
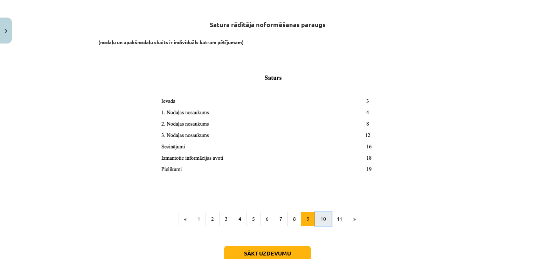
click at [323, 216] on button "10" at bounding box center [323, 219] width 17 height 14
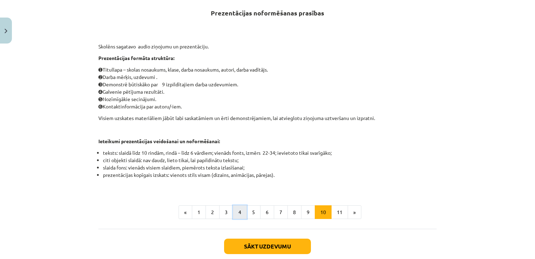
click at [237, 210] on button "4" at bounding box center [240, 212] width 14 height 14
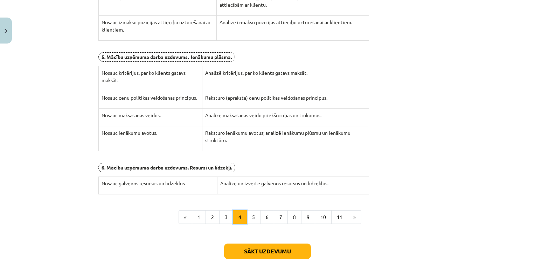
scroll to position [265, 0]
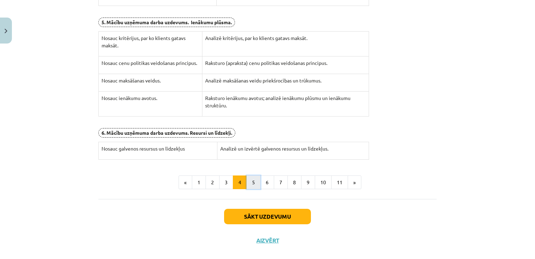
click at [254, 186] on button "5" at bounding box center [254, 182] width 14 height 14
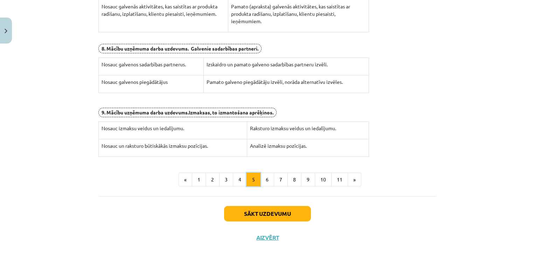
scroll to position [200, 0]
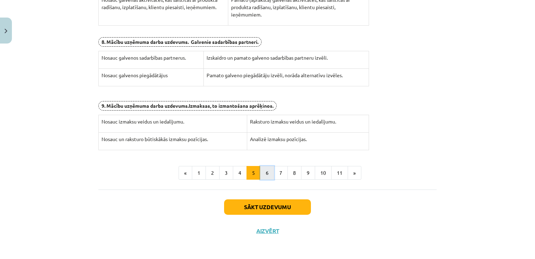
click at [266, 172] on button "6" at bounding box center [267, 173] width 14 height 14
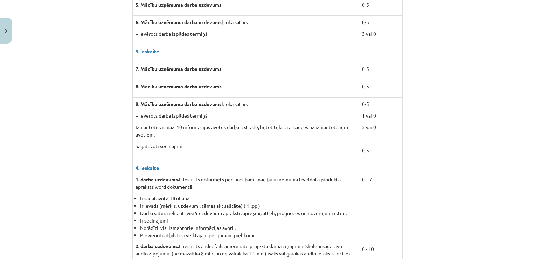
scroll to position [313, 0]
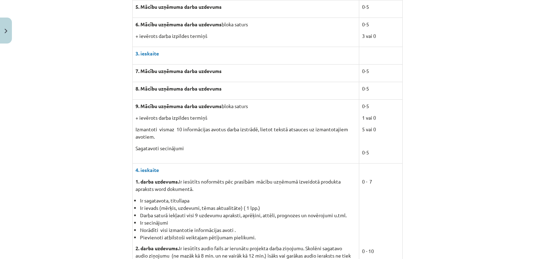
click at [504, 106] on div "Mācību tēma: Projekta darbs uzņēmējdarbības pamati ii – 12. klases 1. ieskaites…" at bounding box center [267, 129] width 535 height 259
click at [529, 123] on div "Mācību tēma: Projekta darbs uzņēmējdarbības pamati ii – 12. klases 1. ieskaites…" at bounding box center [267, 129] width 535 height 259
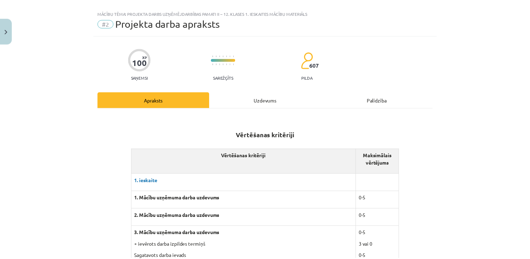
scroll to position [0, 0]
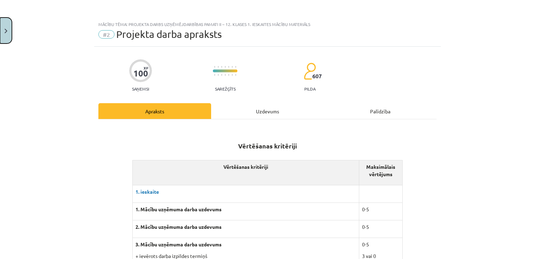
click at [1, 32] on button "Close" at bounding box center [6, 31] width 12 height 26
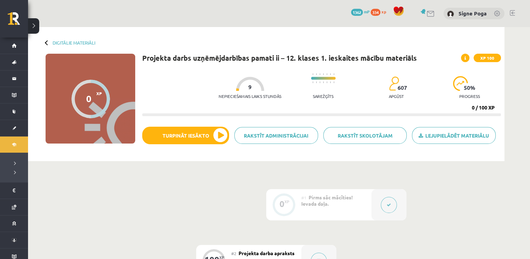
click at [513, 13] on link at bounding box center [512, 13] width 5 height 6
